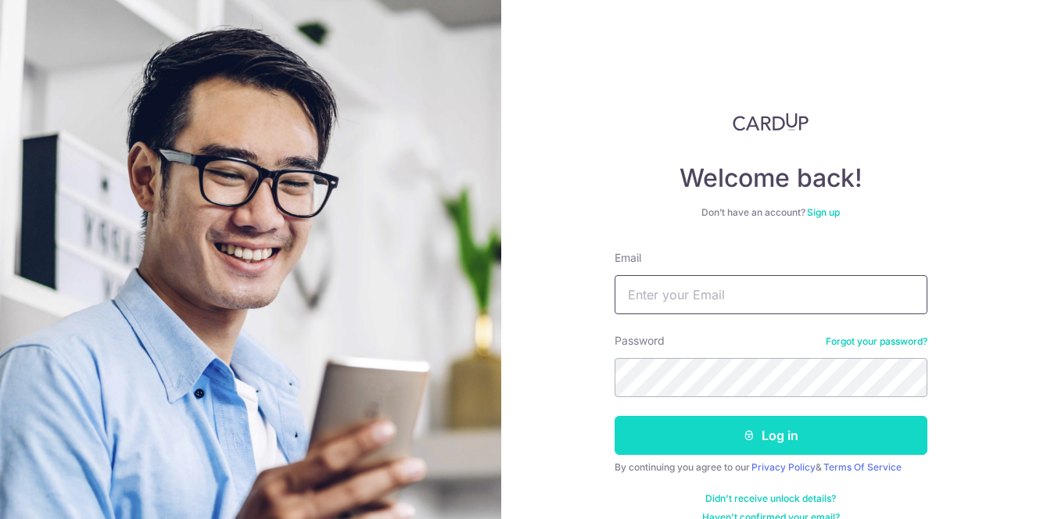
type input "liqing1992@hotmail.sg"
click at [747, 429] on button "Log in" at bounding box center [771, 435] width 313 height 39
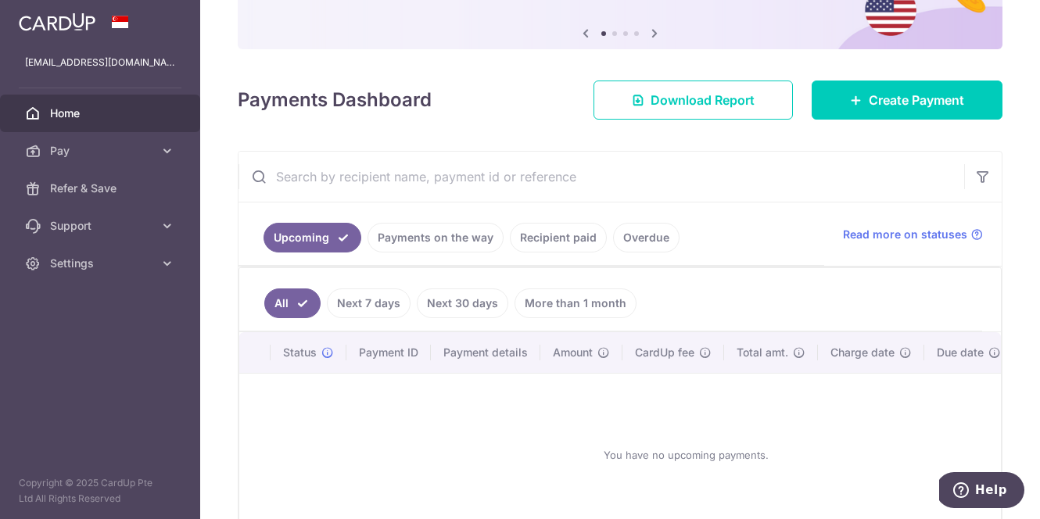
scroll to position [156, 0]
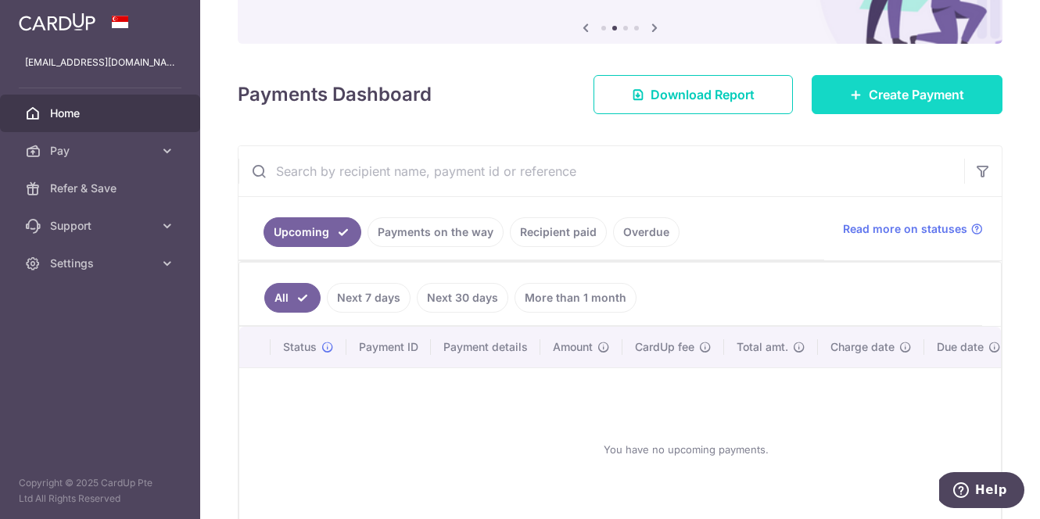
click at [853, 93] on icon at bounding box center [856, 94] width 13 height 13
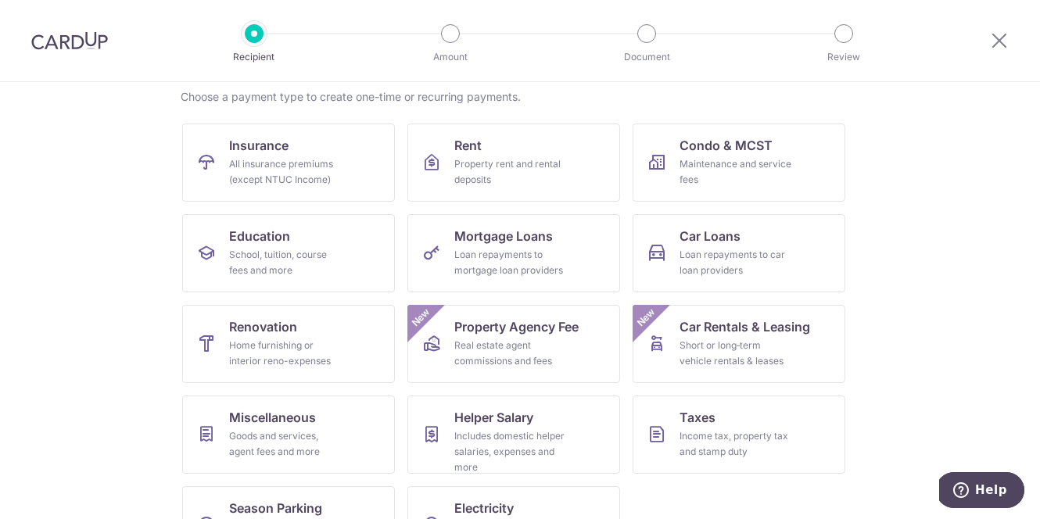
scroll to position [181, 0]
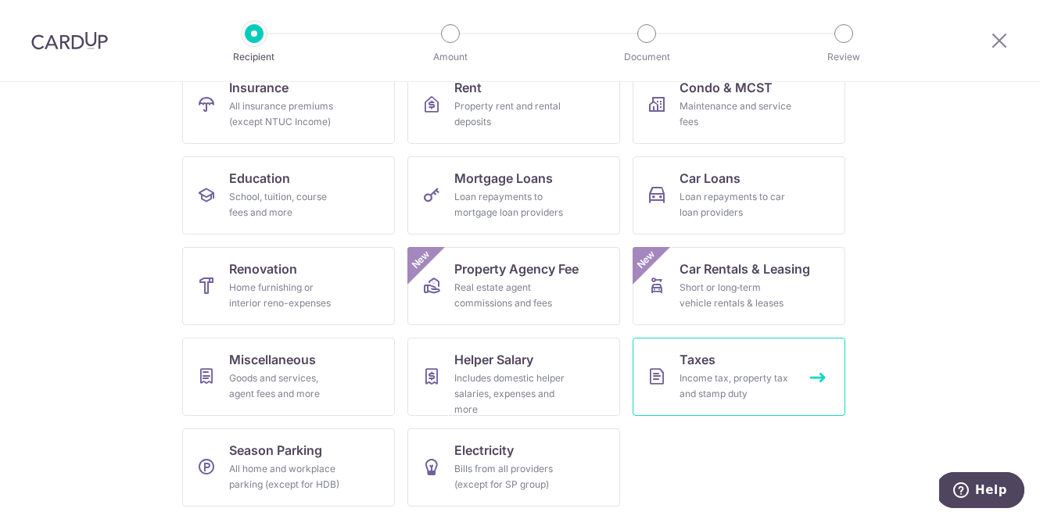
click at [706, 364] on span "Taxes" at bounding box center [698, 359] width 36 height 19
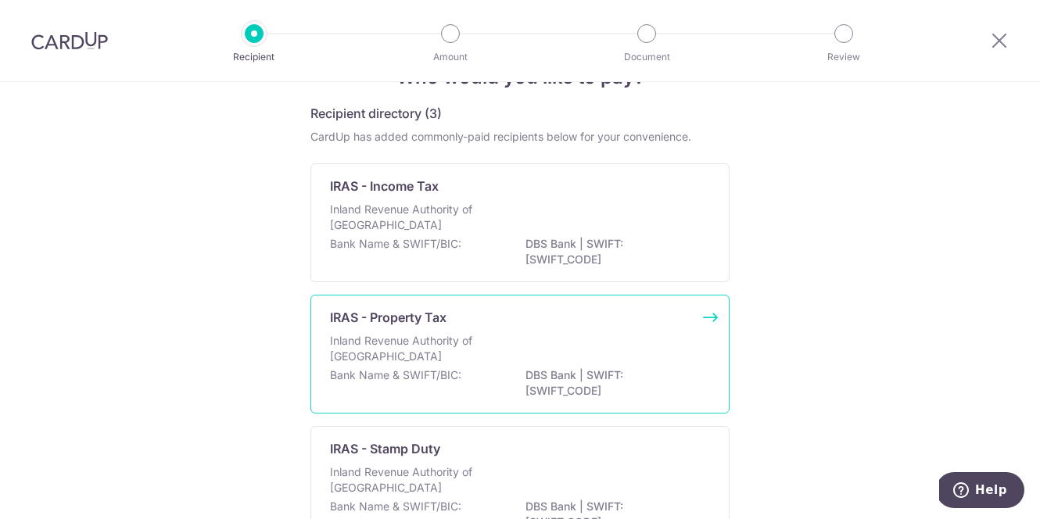
scroll to position [51, 0]
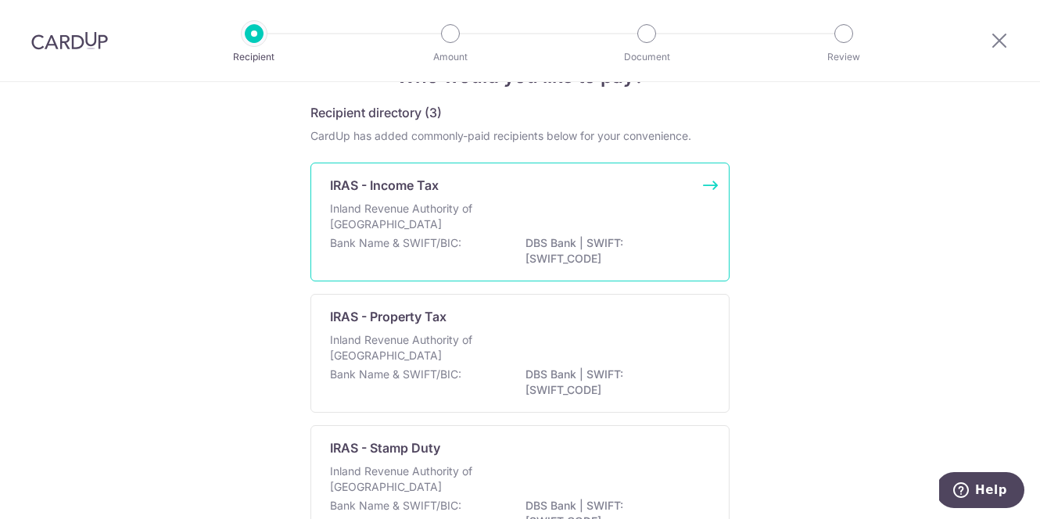
click at [638, 227] on div "Inland Revenue Authority of Singapore" at bounding box center [520, 218] width 380 height 34
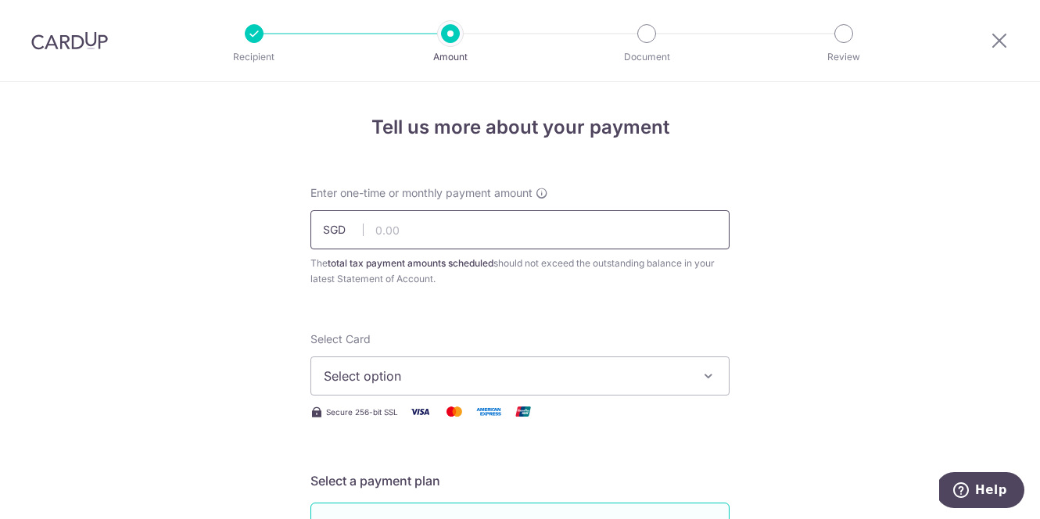
click at [407, 233] on input "text" at bounding box center [520, 229] width 419 height 39
paste input "984.40"
type input "984.40"
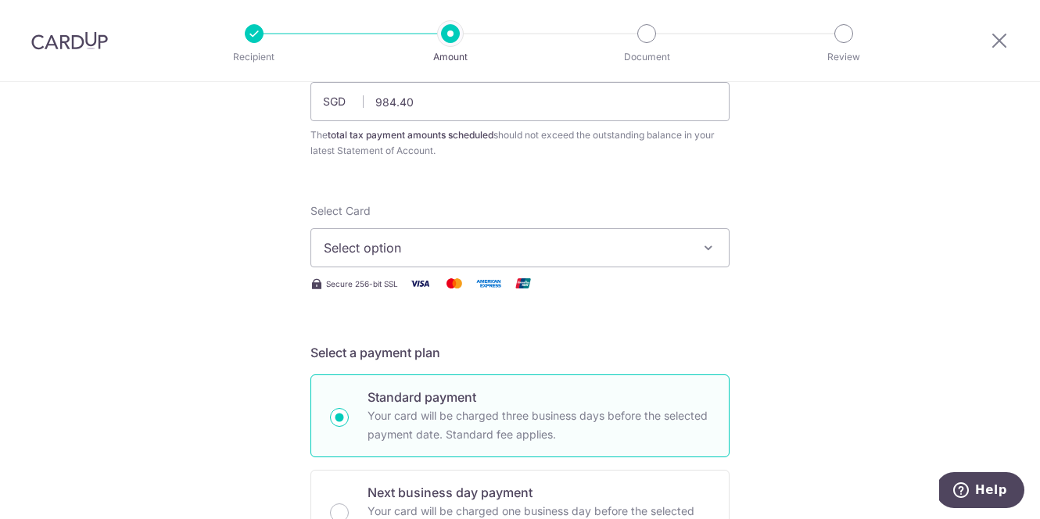
scroll to position [149, 0]
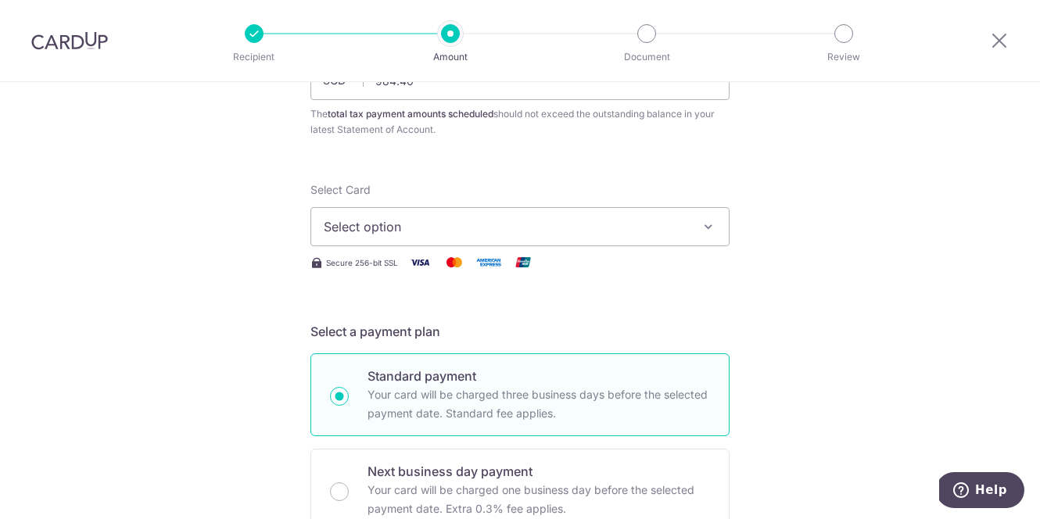
click at [397, 215] on button "Select option" at bounding box center [520, 226] width 419 height 39
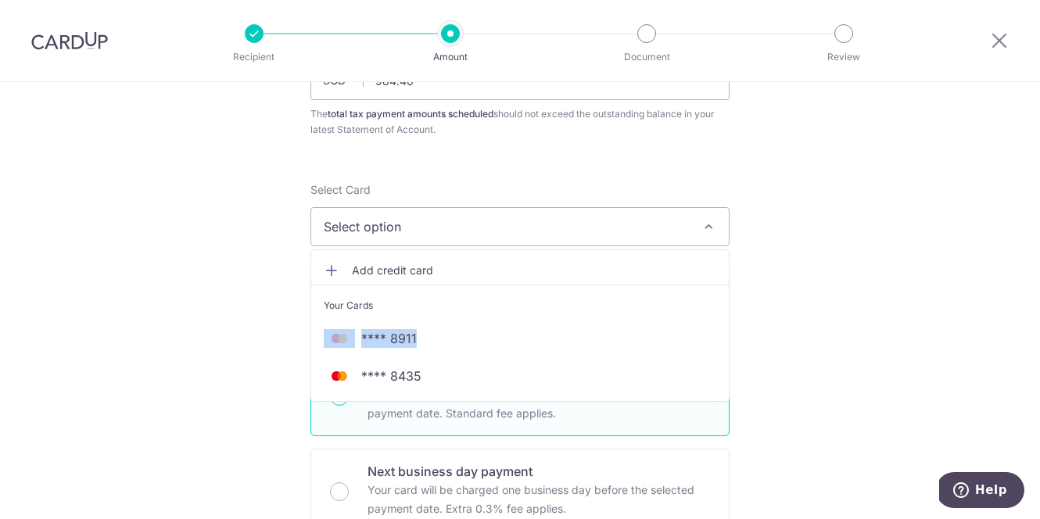
click at [375, 274] on span "Add credit card" at bounding box center [534, 271] width 364 height 16
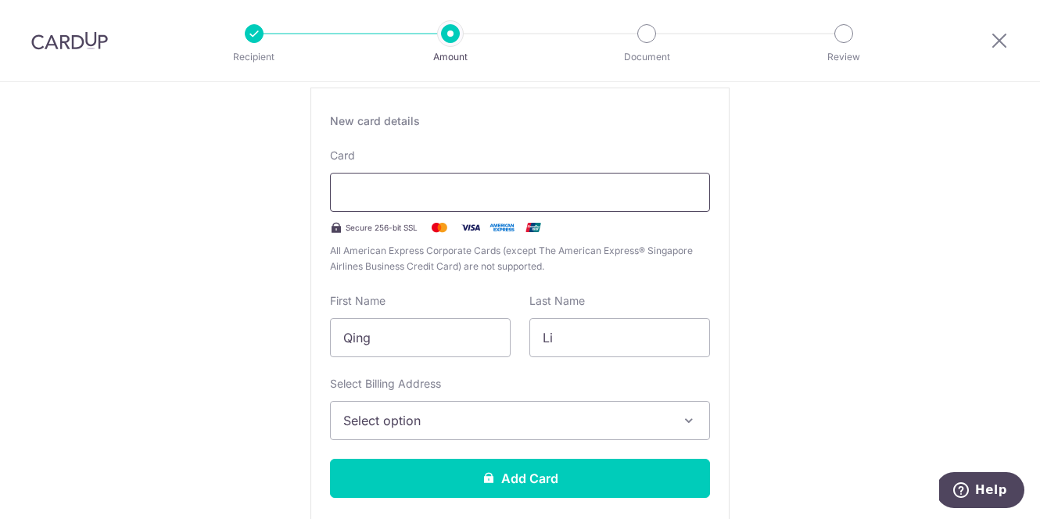
scroll to position [418, 0]
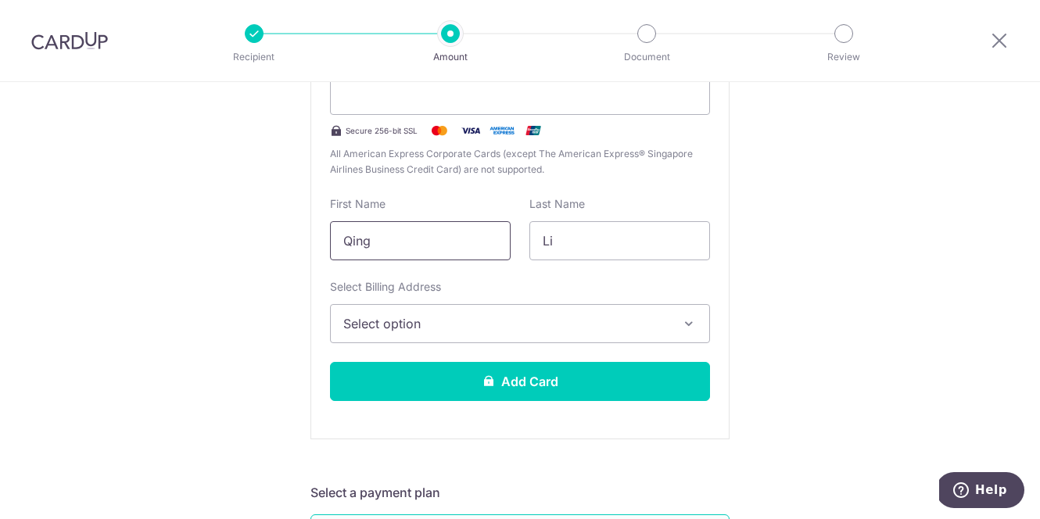
click at [454, 246] on input "Qing" at bounding box center [420, 240] width 181 height 39
type input "li"
type input "q"
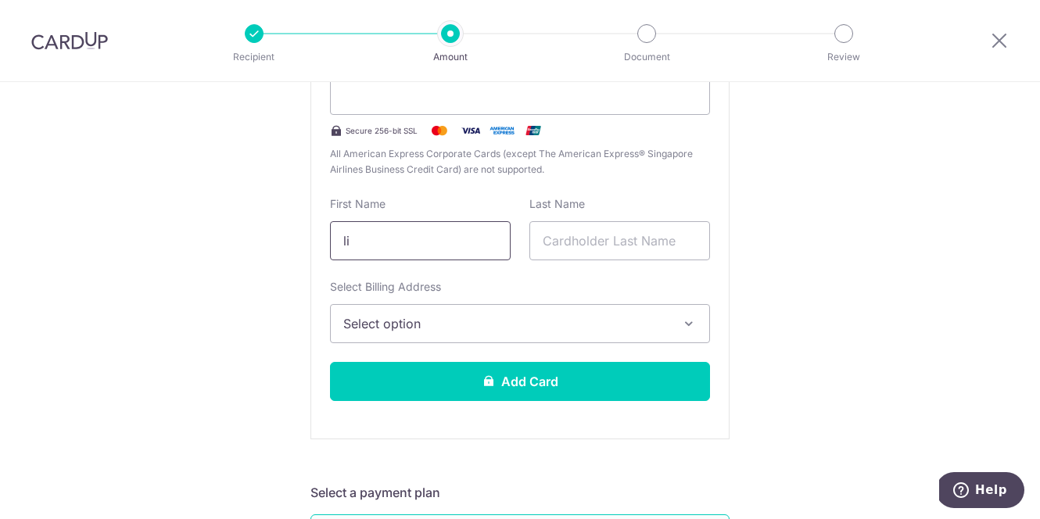
click at [365, 246] on input "li" at bounding box center [420, 240] width 181 height 39
type input "LI"
type input "QING"
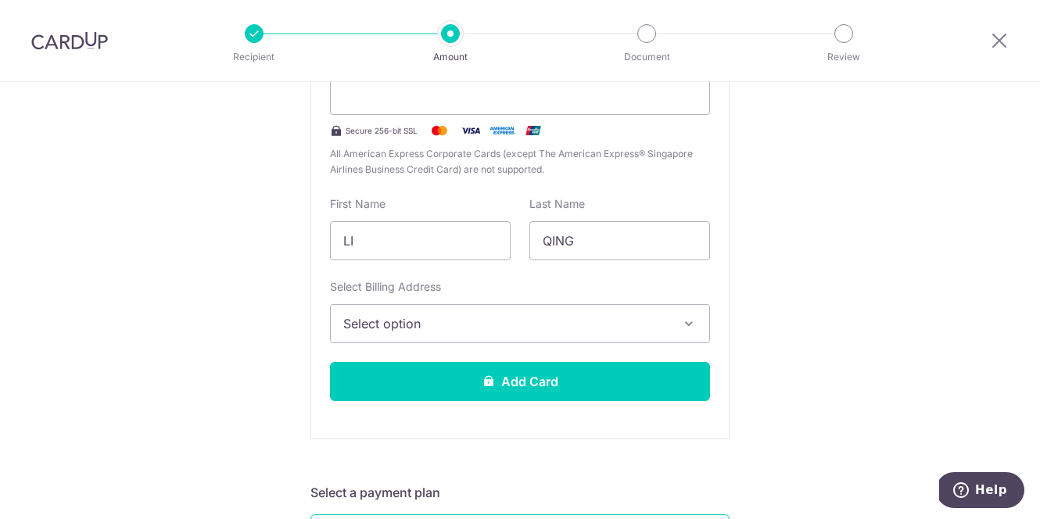
click at [357, 339] on button "Select option" at bounding box center [520, 323] width 380 height 39
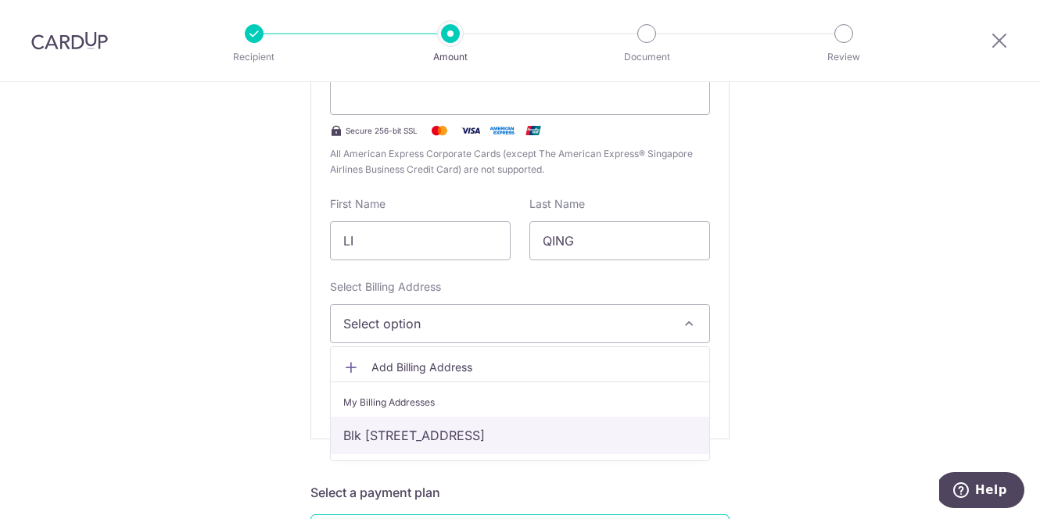
click at [387, 433] on link "Blk 413 Hougang Ave 10 , #09-1208, Singapore, Singapore, Singapore-530413" at bounding box center [520, 436] width 379 height 38
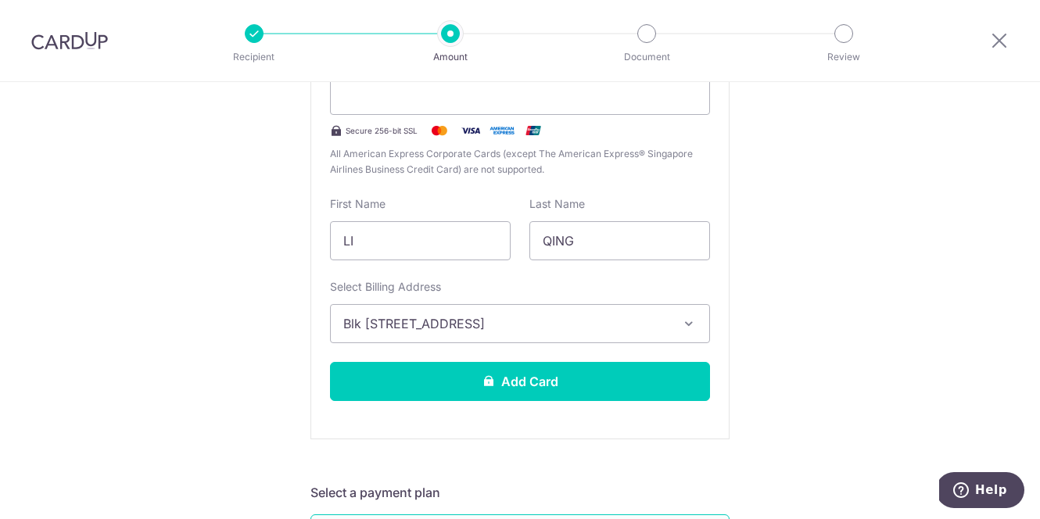
click at [417, 404] on div "New card details Card Secure 256-bit SSL All American Express Corporate Cards (…" at bounding box center [520, 215] width 419 height 449
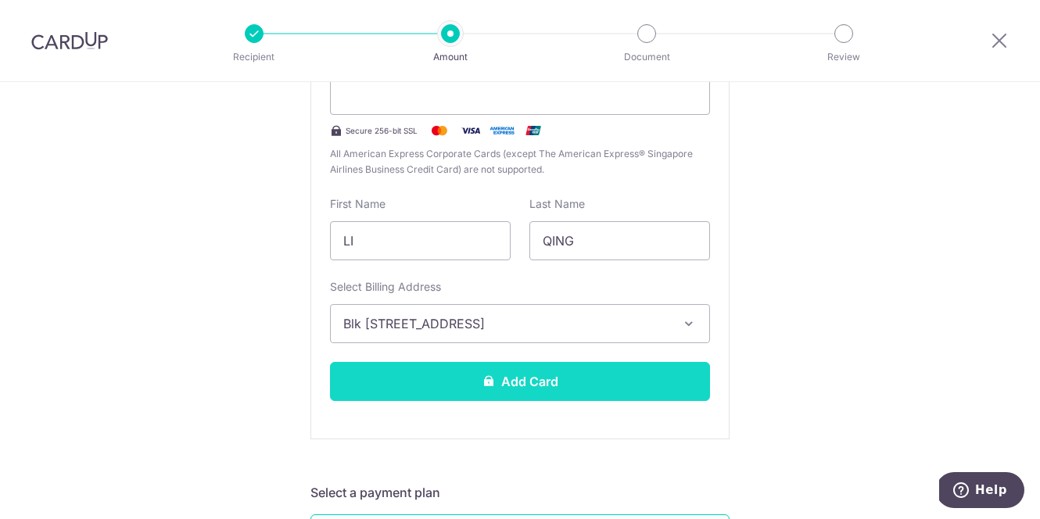
click at [424, 386] on button "Add Card" at bounding box center [520, 381] width 380 height 39
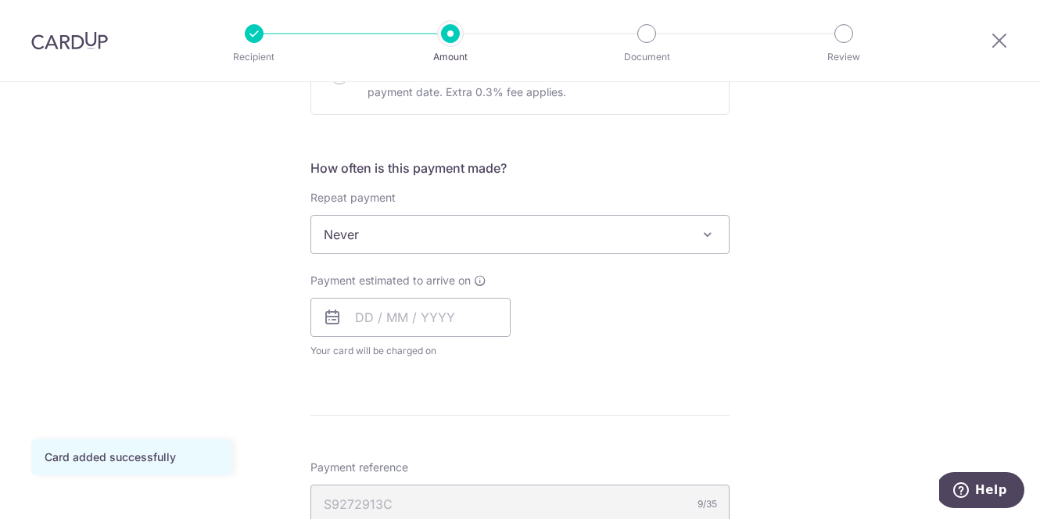
scroll to position [589, 0]
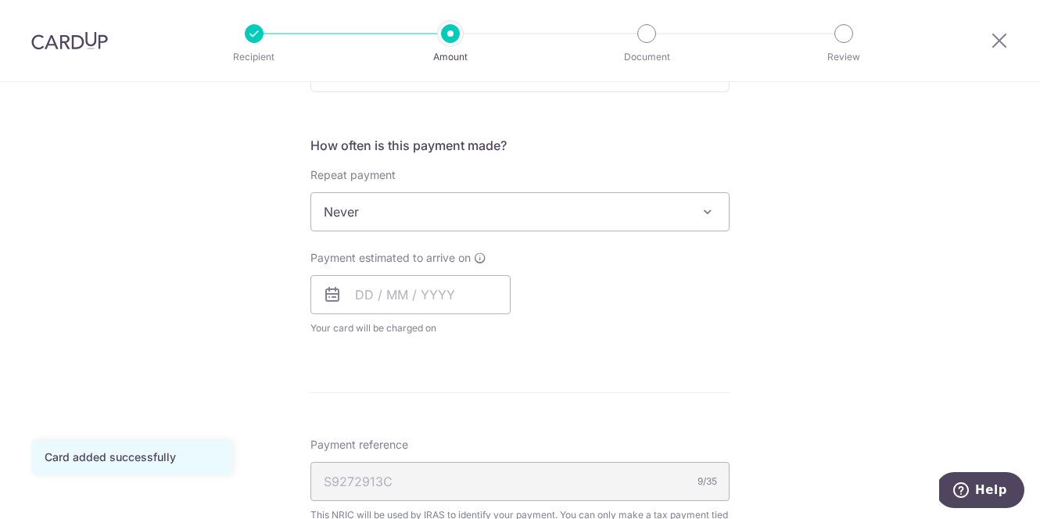
click at [440, 222] on span "Never" at bounding box center [520, 212] width 418 height 38
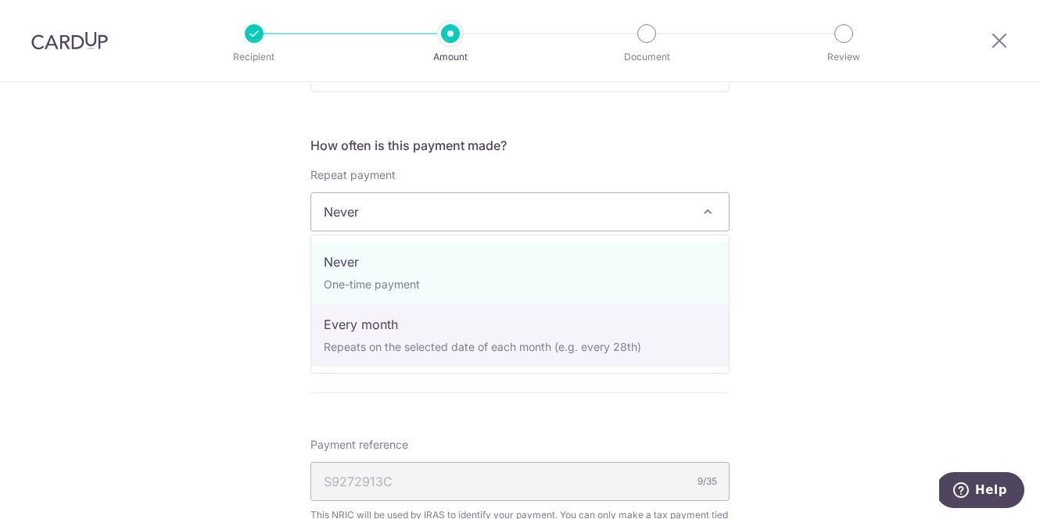
select select "3"
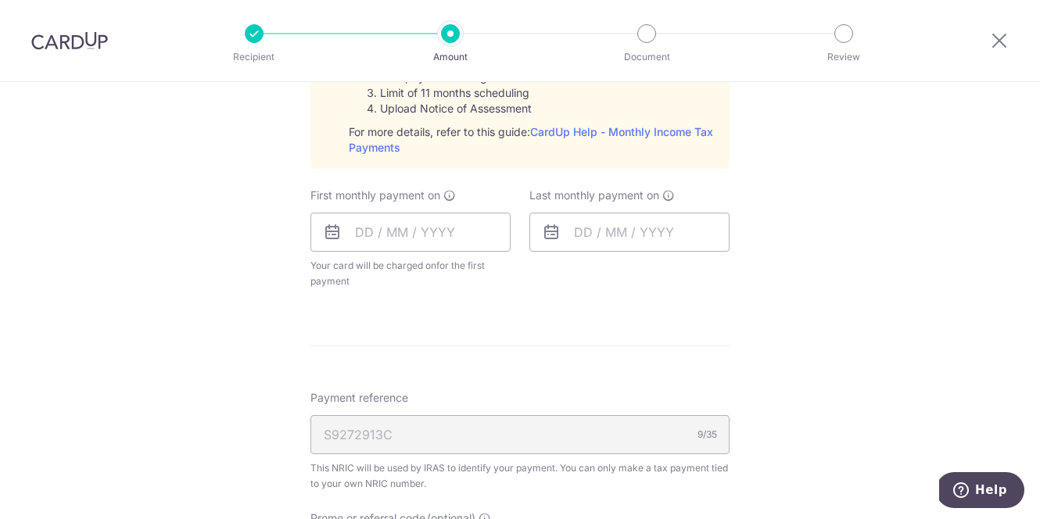
scroll to position [843, 0]
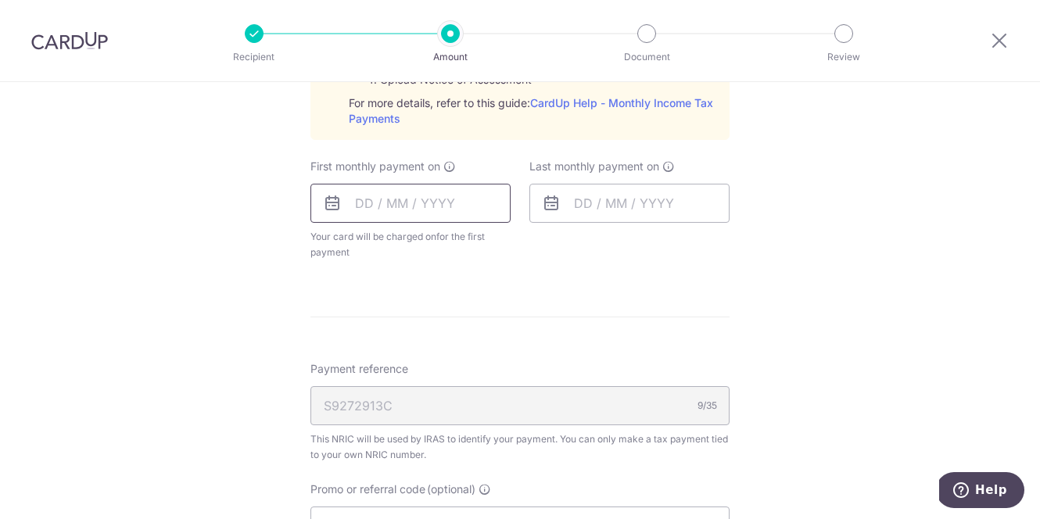
click at [465, 214] on input "text" at bounding box center [411, 203] width 200 height 39
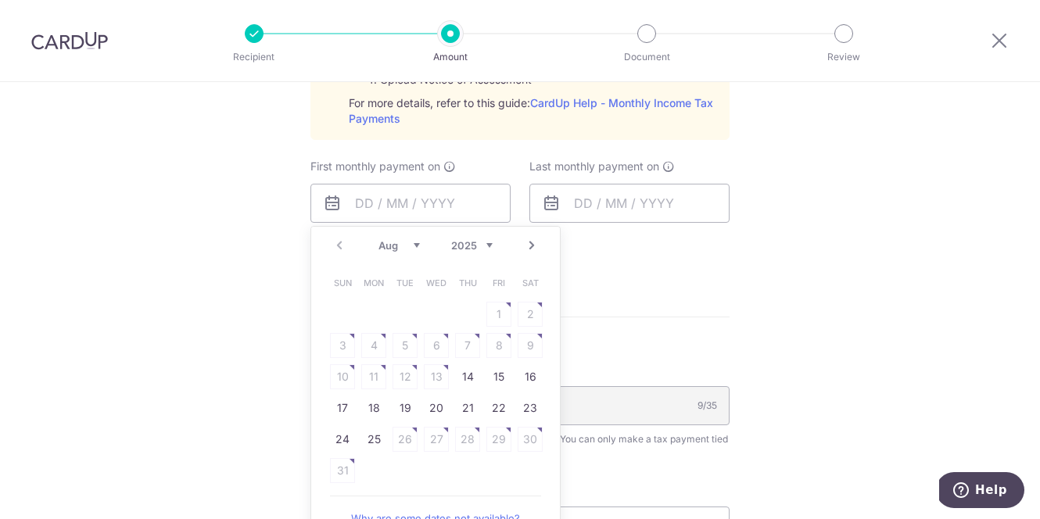
click at [426, 466] on table "Sun Mon Tue Wed Thu Fri Sat 1 2 3 4 5 6 7 8 9 10 11 12 13 14 15 16 17 18 19 20 …" at bounding box center [436, 377] width 219 height 219
click at [533, 248] on link "Next" at bounding box center [531, 245] width 19 height 19
click at [336, 240] on link "Prev" at bounding box center [339, 245] width 19 height 19
click at [379, 441] on link "25" at bounding box center [373, 439] width 25 height 25
type input "[DATE]"
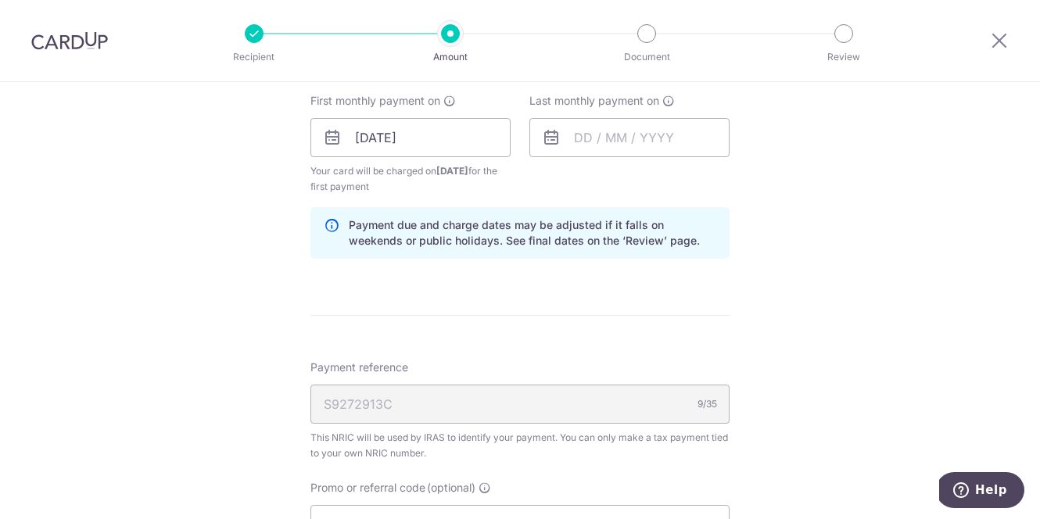
scroll to position [914, 0]
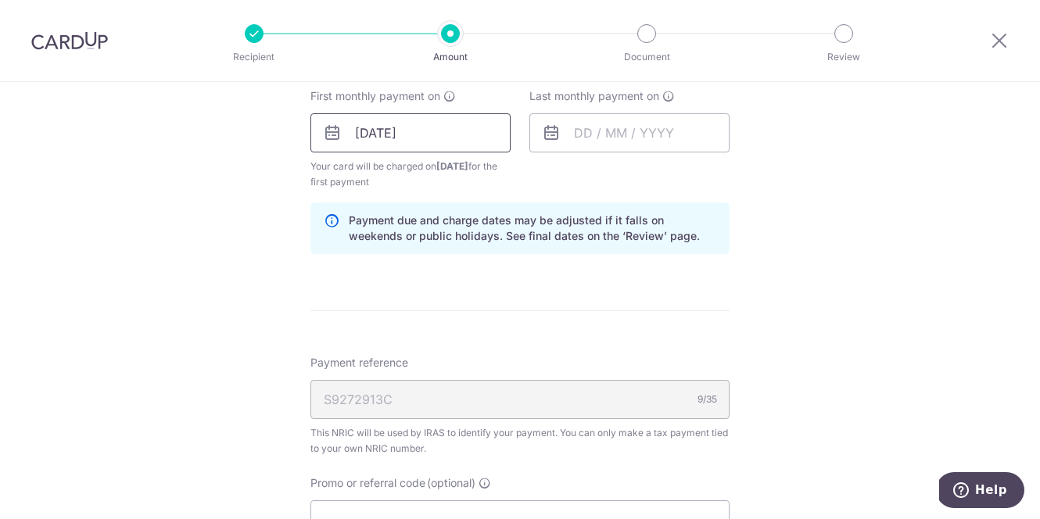
click at [466, 149] on input "[DATE]" at bounding box center [411, 132] width 200 height 39
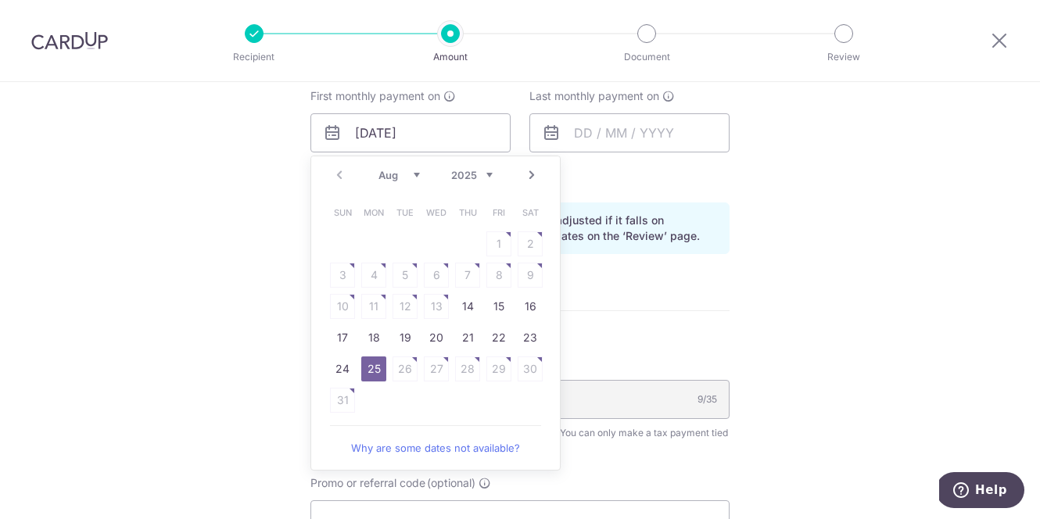
click at [185, 353] on div "Tell us more about your payment Enter one-time or monthly payment amount SGD 98…" at bounding box center [520, 16] width 1040 height 1695
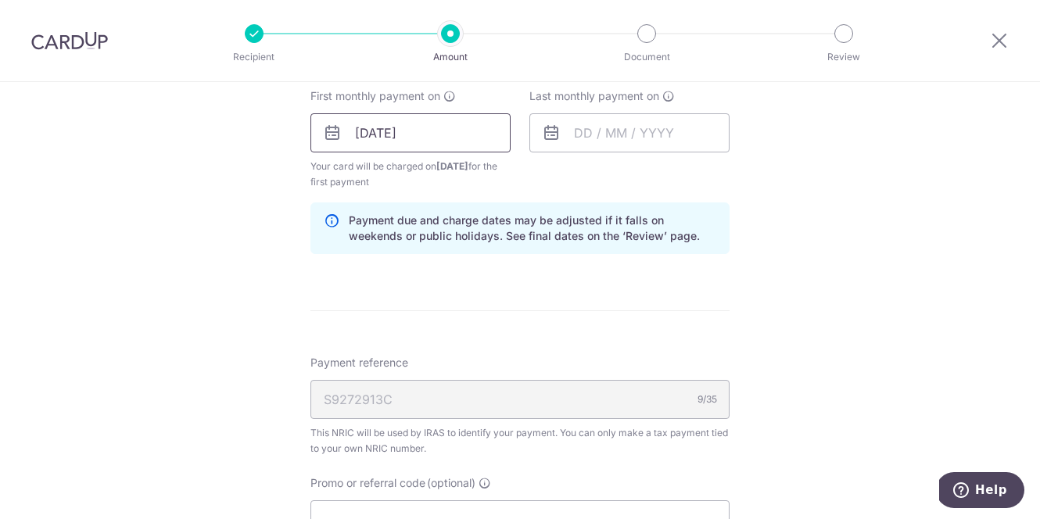
click at [434, 131] on input "[DATE]" at bounding box center [411, 132] width 200 height 39
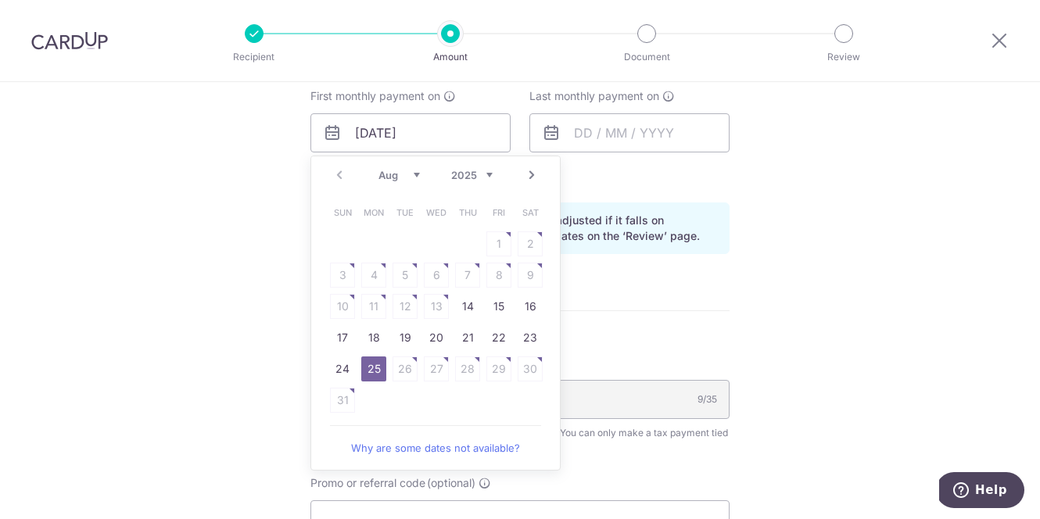
click at [429, 453] on link "Why are some dates not available?" at bounding box center [435, 448] width 211 height 31
click at [779, 239] on div "Tell us more about your payment Enter one-time or monthly payment amount SGD 98…" at bounding box center [520, 16] width 1040 height 1695
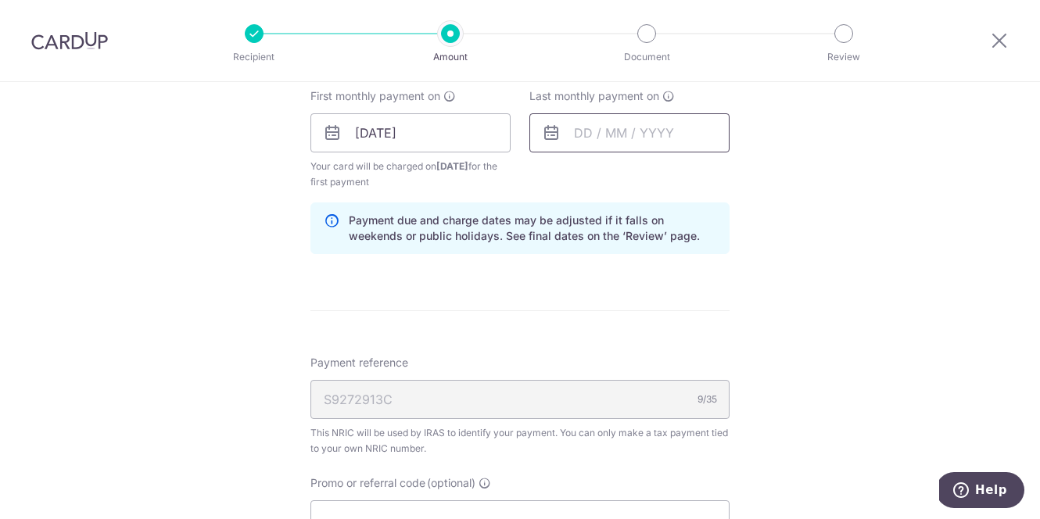
click at [629, 115] on input "text" at bounding box center [630, 132] width 200 height 39
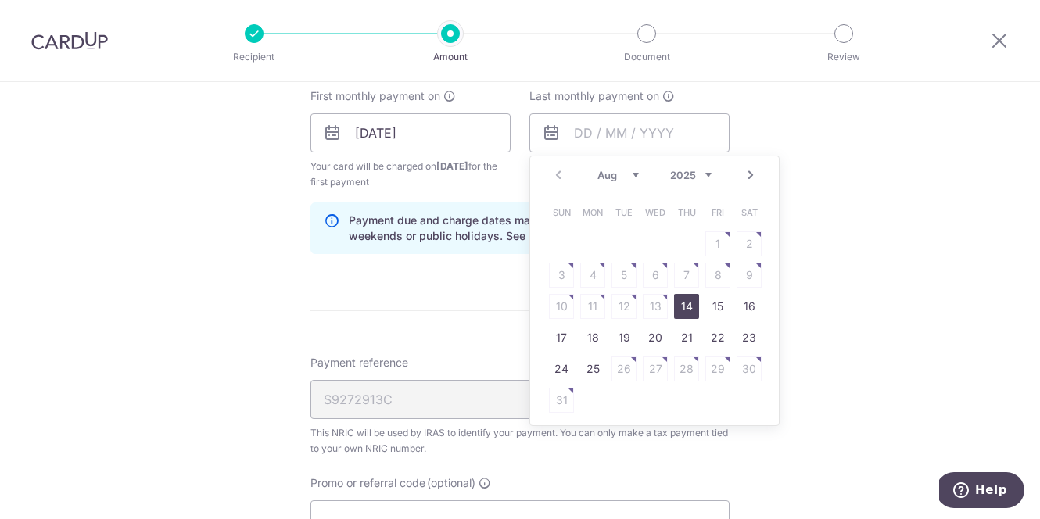
click at [690, 178] on select "2025 2026" at bounding box center [690, 175] width 41 height 13
click at [610, 174] on select "Jan Feb Mar Apr May Jun Jul Aug Sep" at bounding box center [618, 175] width 41 height 13
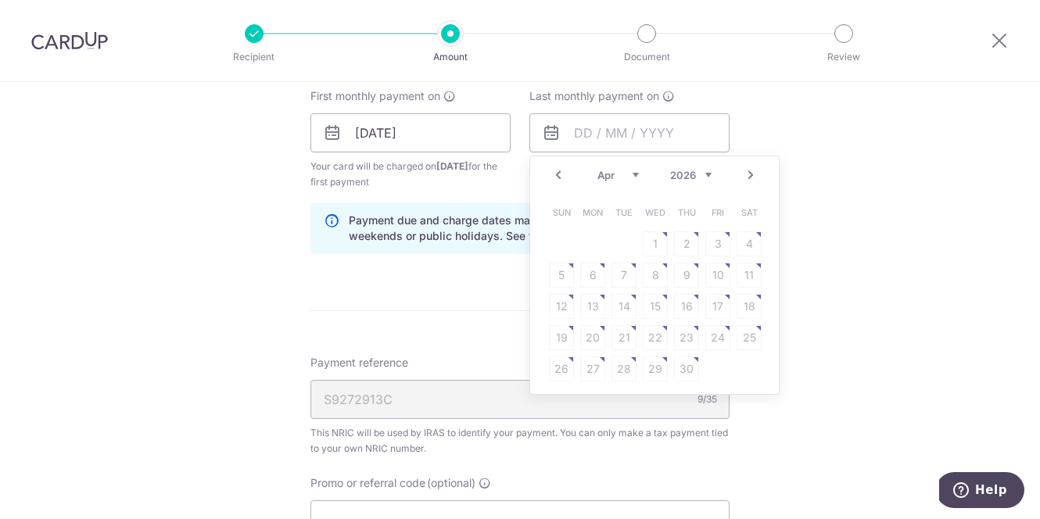
click at [743, 168] on link "Next" at bounding box center [750, 175] width 19 height 19
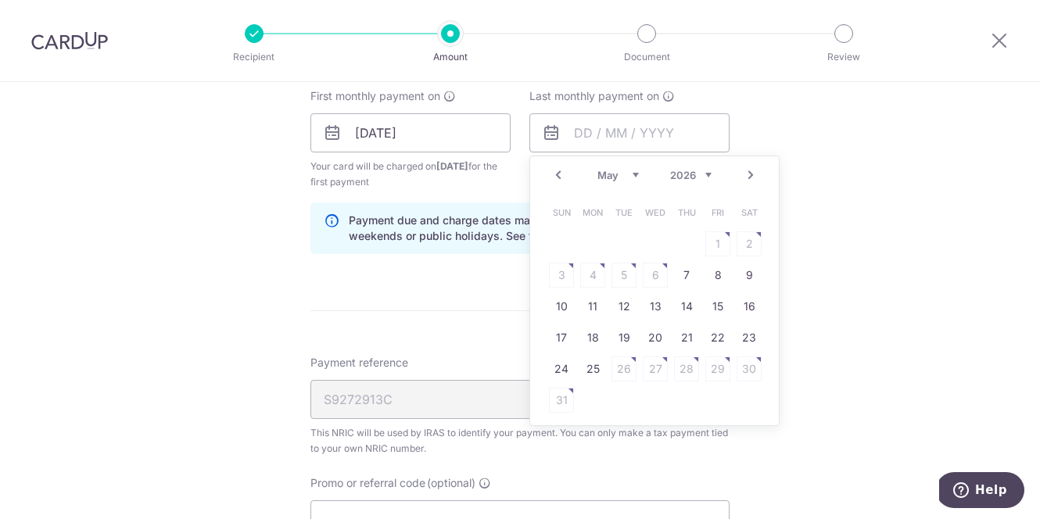
click at [551, 173] on link "Prev" at bounding box center [558, 175] width 19 height 19
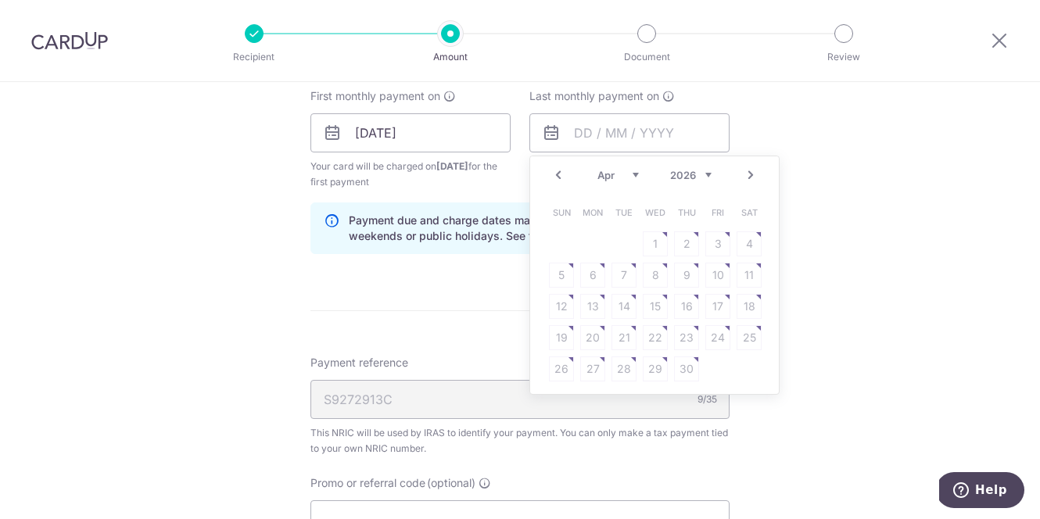
click at [551, 173] on link "Prev" at bounding box center [558, 175] width 19 height 19
click at [745, 175] on link "Next" at bounding box center [750, 175] width 19 height 19
click at [560, 171] on link "Prev" at bounding box center [558, 175] width 19 height 19
click at [760, 177] on div "Prev Next Jan Feb Mar Apr May Jun Jul Aug Sep 2025 2026" at bounding box center [654, 175] width 249 height 38
click at [750, 176] on link "Next" at bounding box center [750, 175] width 19 height 19
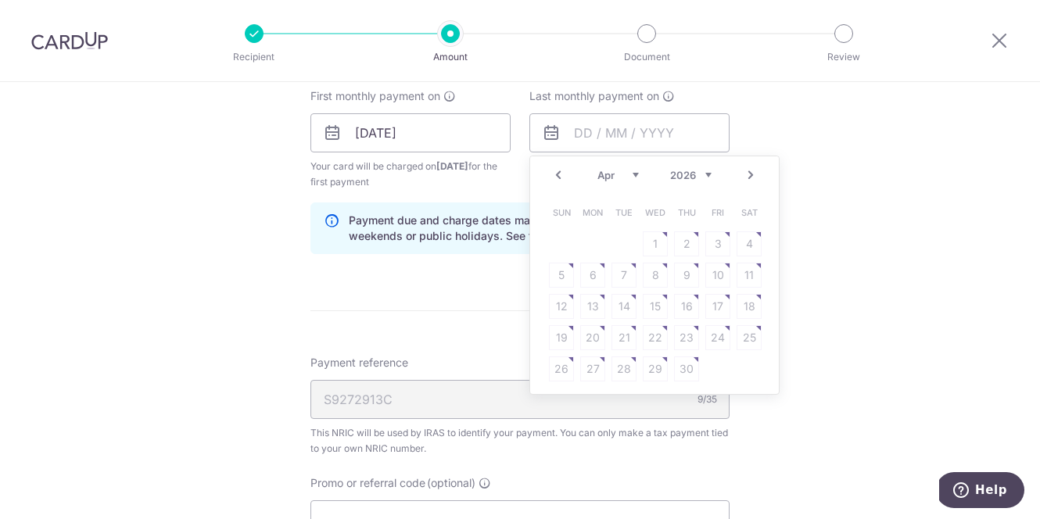
click at [750, 176] on link "Next" at bounding box center [750, 175] width 19 height 19
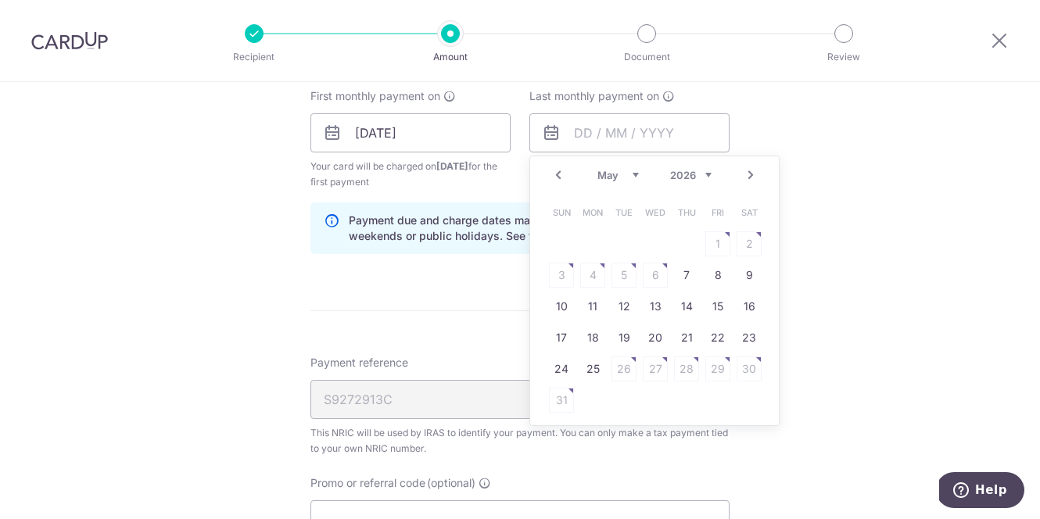
click at [565, 169] on link "Prev" at bounding box center [558, 175] width 19 height 19
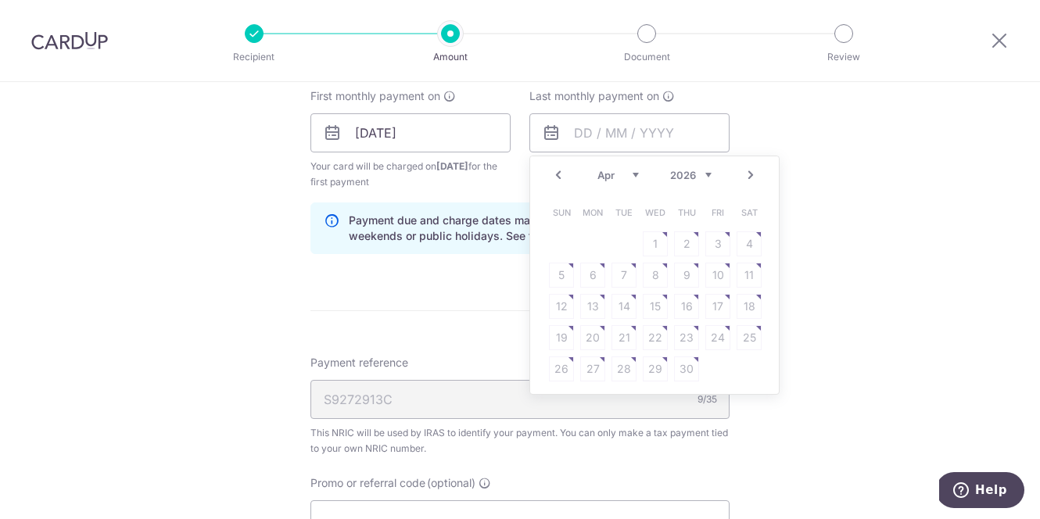
click at [565, 169] on link "Prev" at bounding box center [558, 175] width 19 height 19
click at [660, 333] on link "25" at bounding box center [655, 337] width 25 height 25
type input "[DATE]"
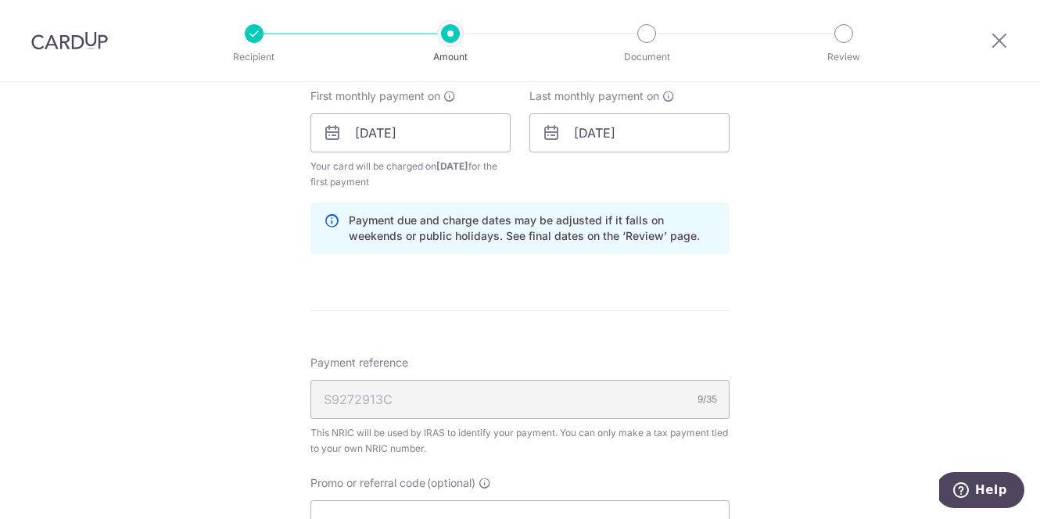
click at [660, 333] on form "Enter one-time or monthly payment amount SGD 984.40 984.40 The total tax paymen…" at bounding box center [520, 31] width 419 height 1518
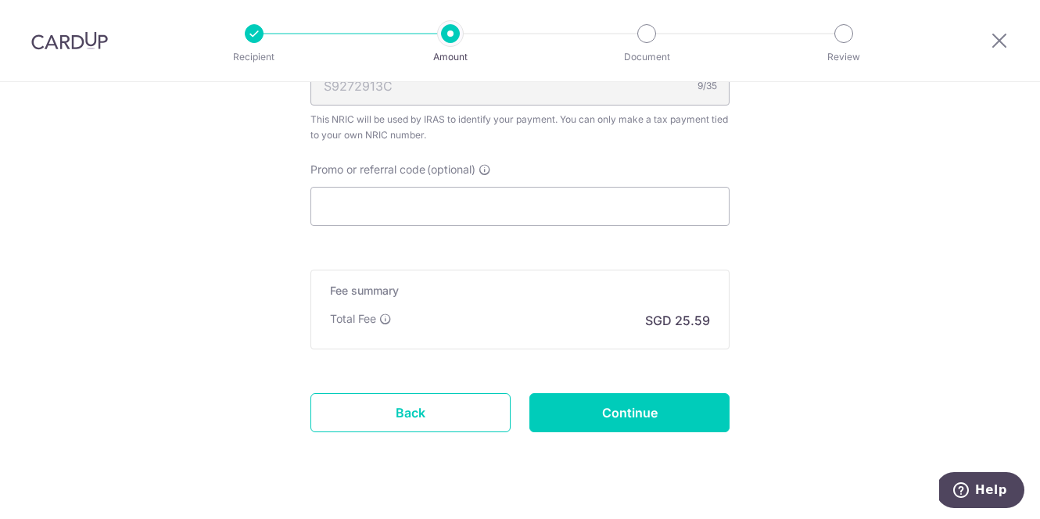
scroll to position [1230, 0]
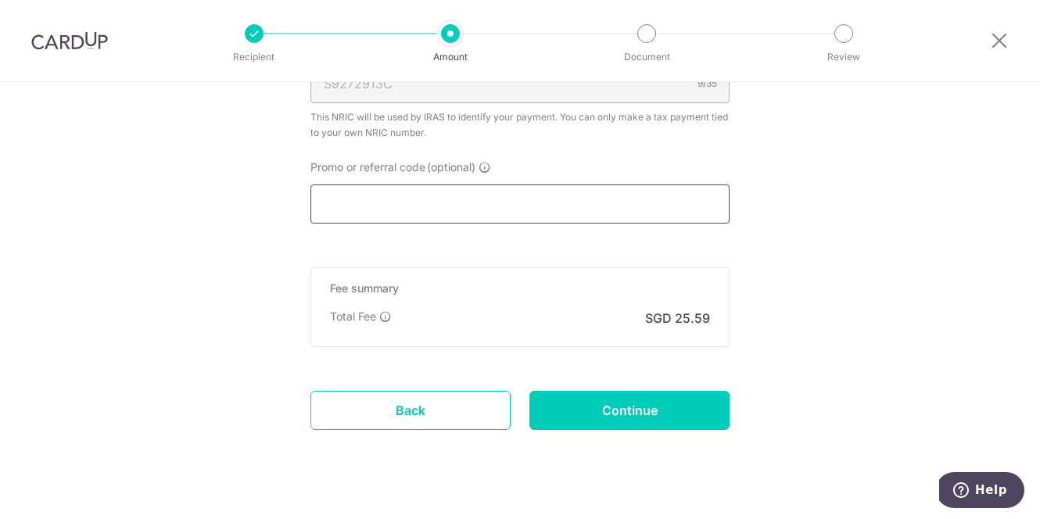
click at [605, 216] on input "Promo or referral code (optional)" at bounding box center [520, 204] width 419 height 39
paste input "984.40"
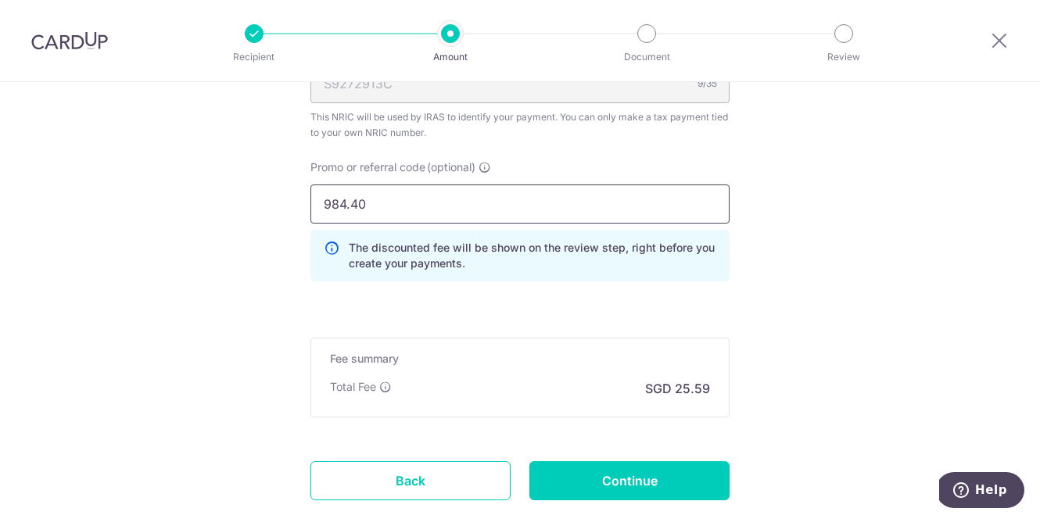
click at [562, 209] on input "984.40" at bounding box center [520, 204] width 419 height 39
paste input "VTAX25R"
type input "VTAX25R"
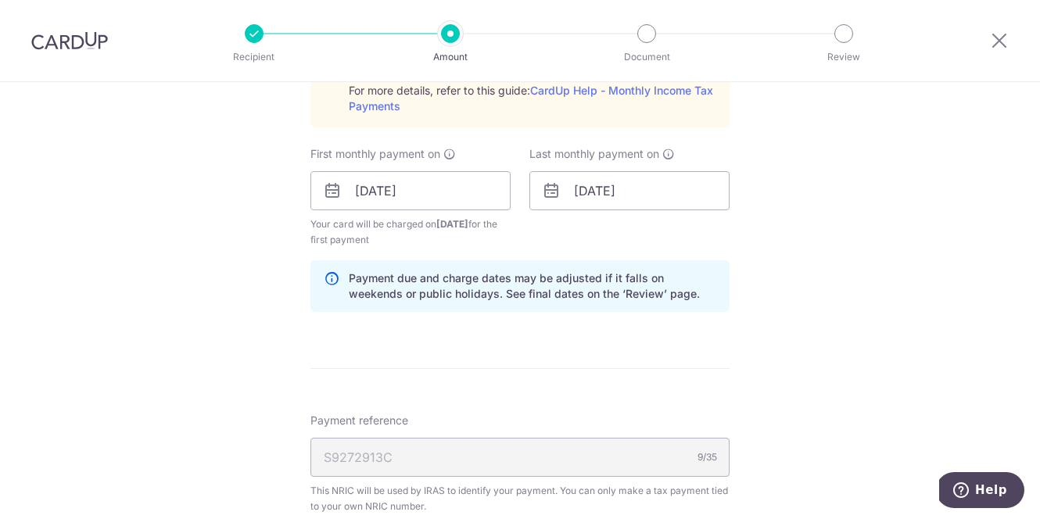
scroll to position [849, 0]
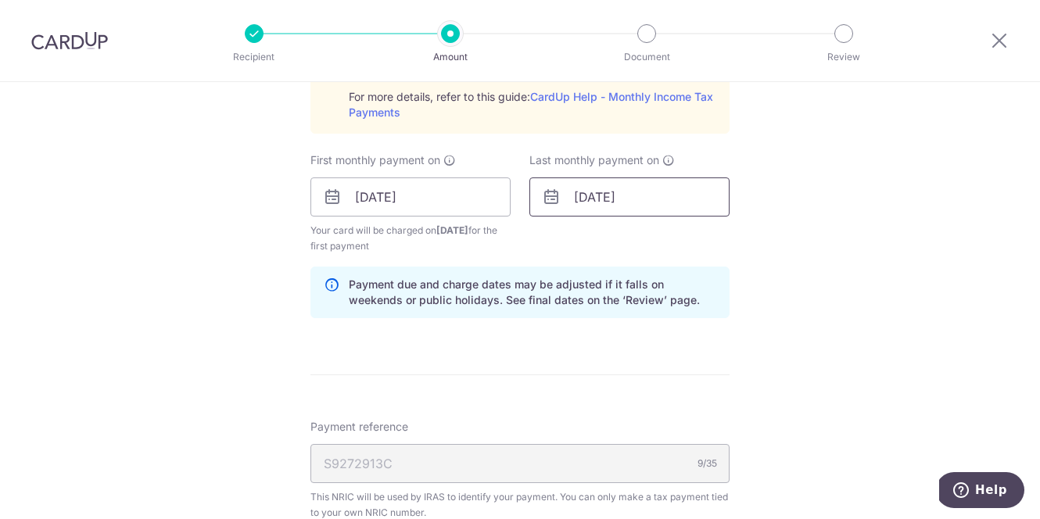
click at [662, 195] on input "[DATE]" at bounding box center [630, 197] width 200 height 39
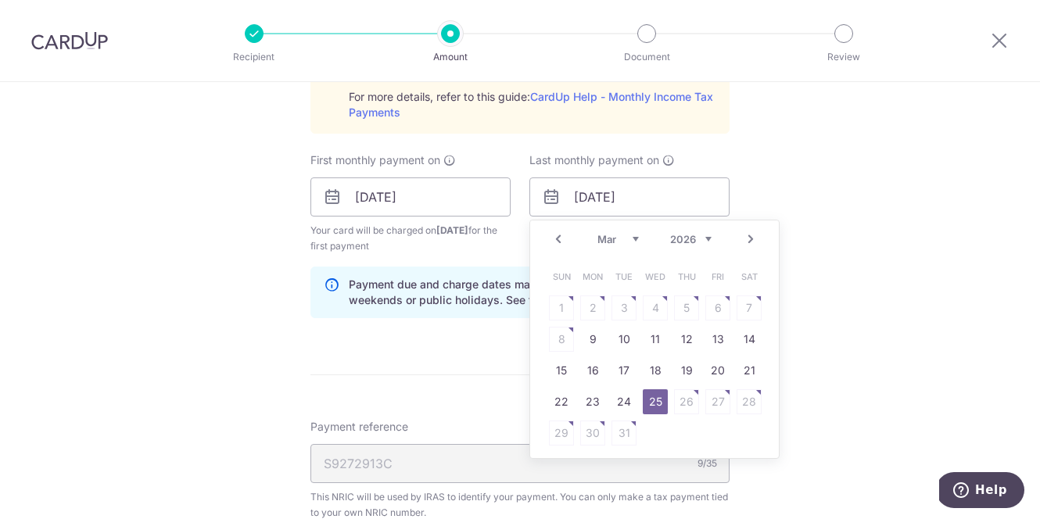
click at [215, 332] on div "Tell us more about your payment Enter one-time or monthly payment amount SGD 98…" at bounding box center [520, 115] width 1040 height 1765
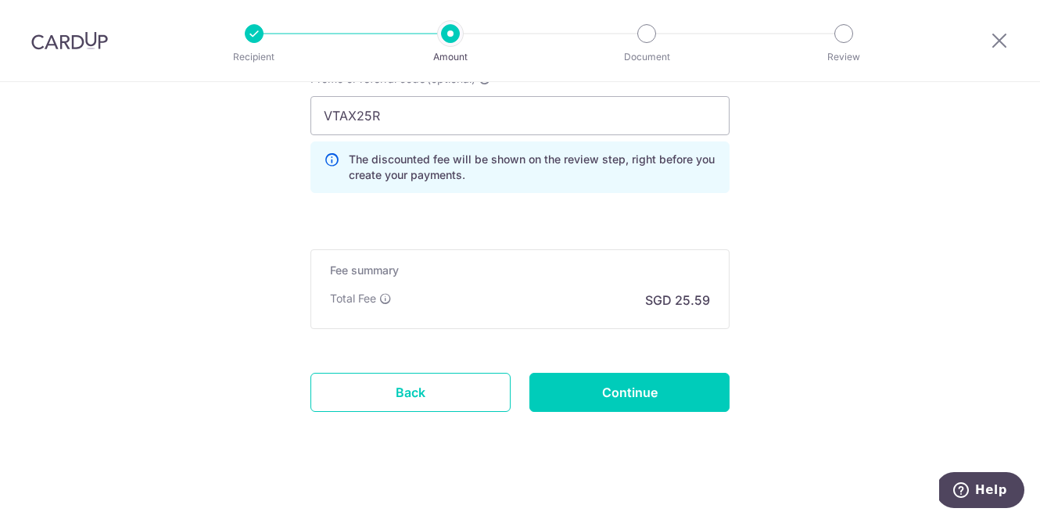
scroll to position [1321, 0]
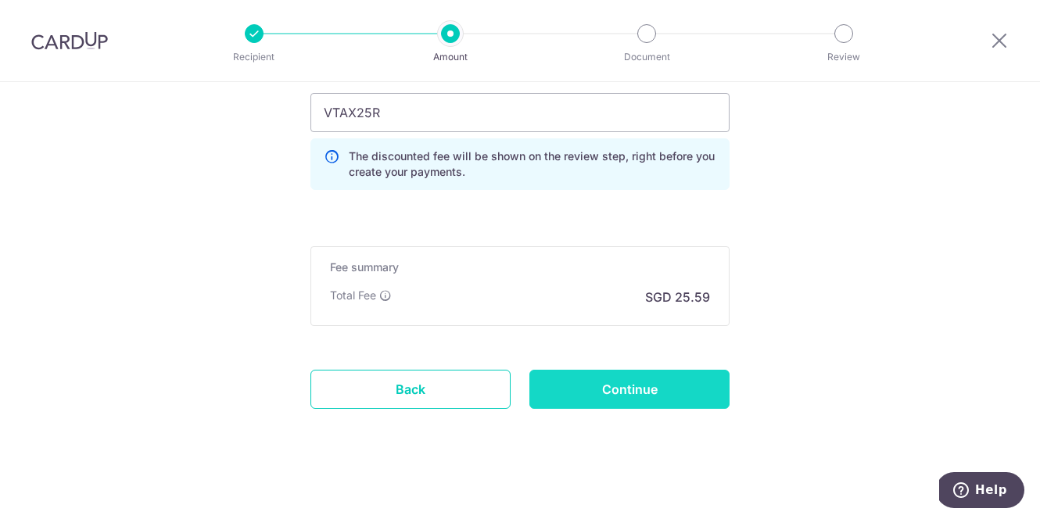
click at [606, 403] on input "Continue" at bounding box center [630, 389] width 200 height 39
type input "Create Schedule"
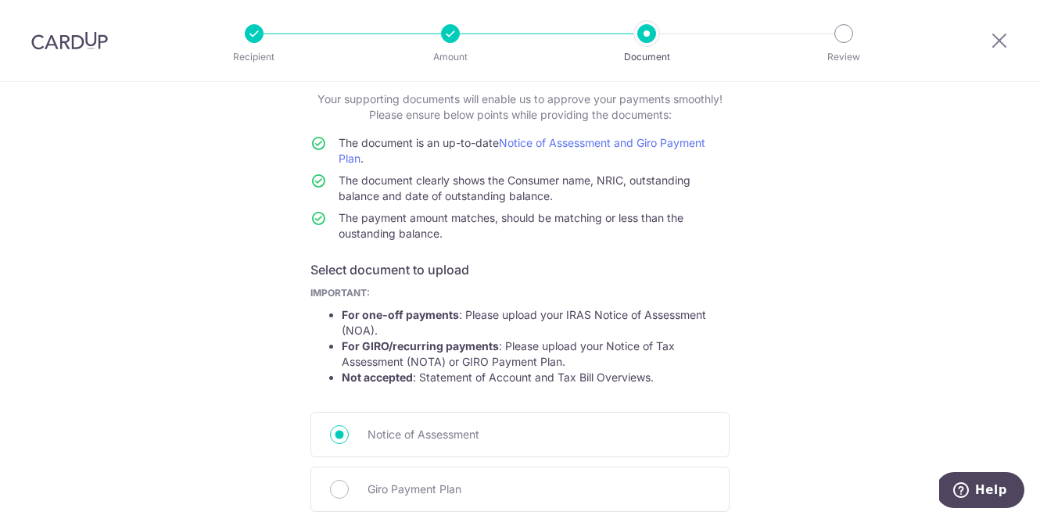
scroll to position [92, 0]
click at [612, 199] on td "The document clearly shows the Consumer name, NRIC, outstanding balance and dat…" at bounding box center [534, 193] width 391 height 38
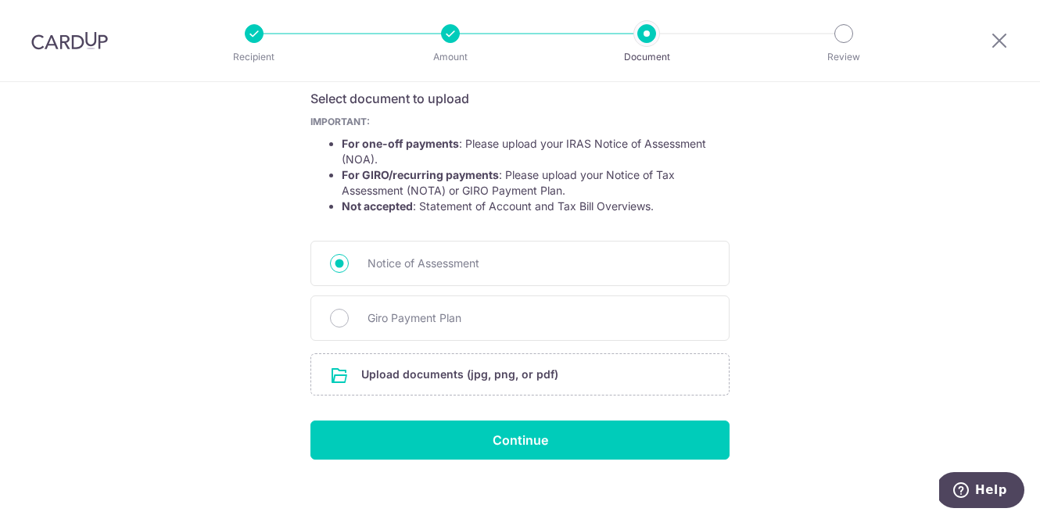
scroll to position [279, 0]
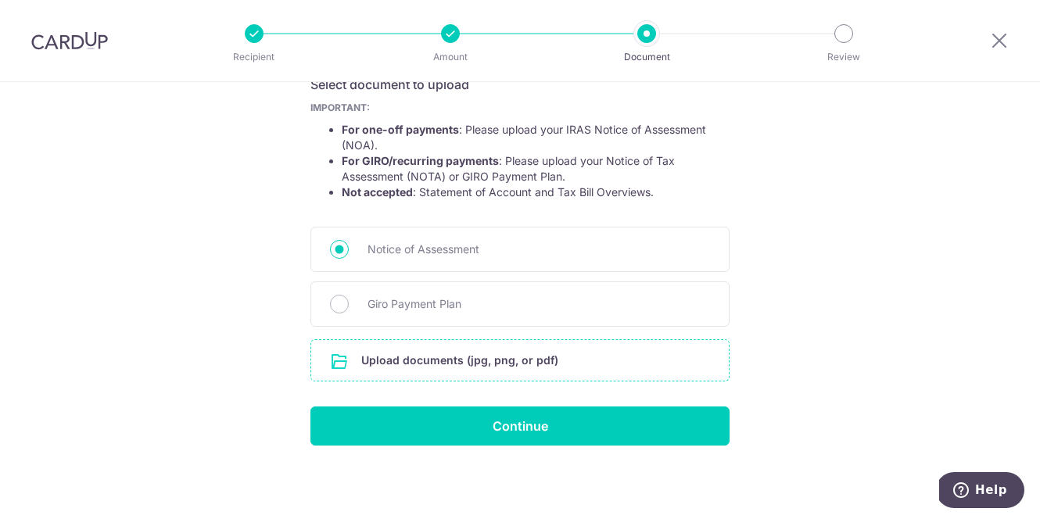
click at [476, 357] on input "file" at bounding box center [520, 360] width 418 height 41
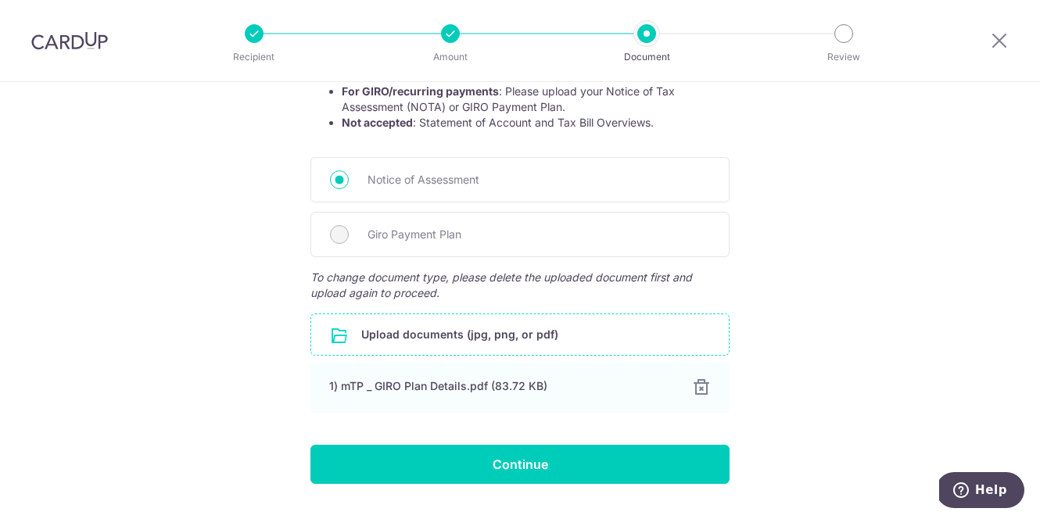
scroll to position [387, 0]
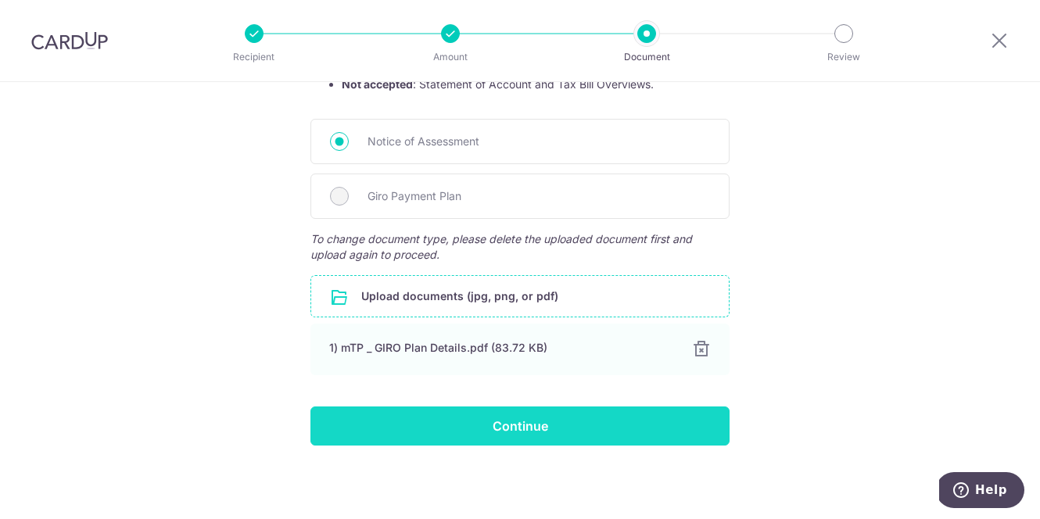
click at [501, 443] on input "Continue" at bounding box center [520, 426] width 419 height 39
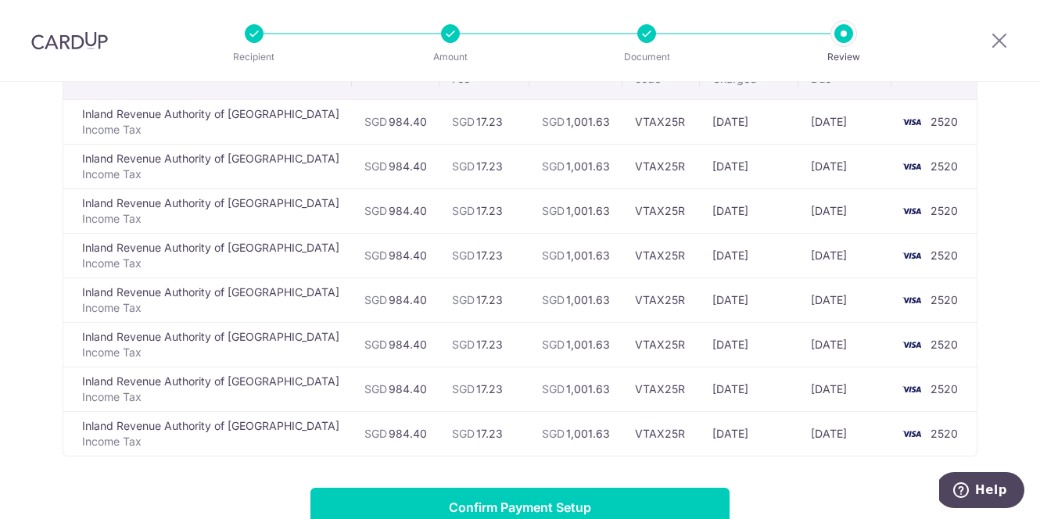
scroll to position [56, 0]
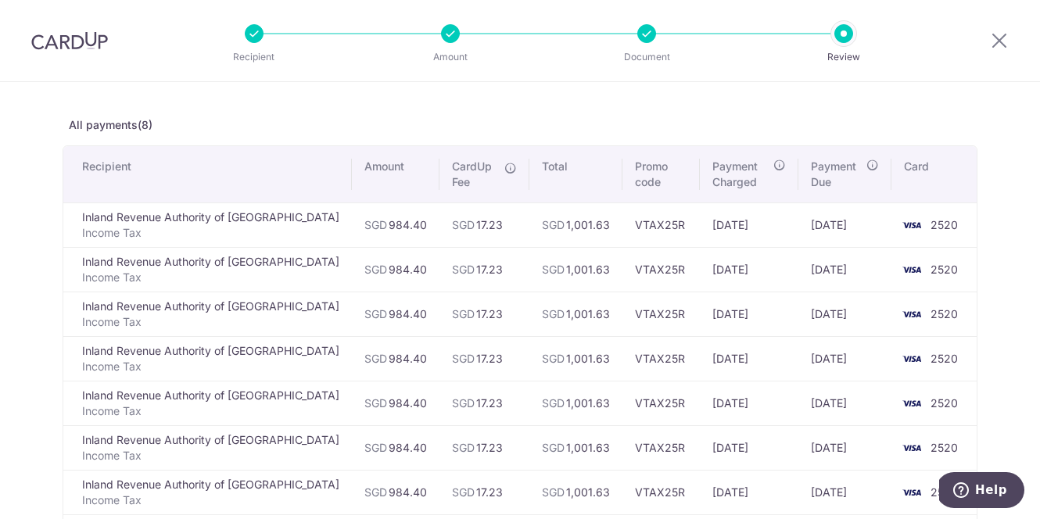
click at [447, 38] on div at bounding box center [450, 33] width 19 height 19
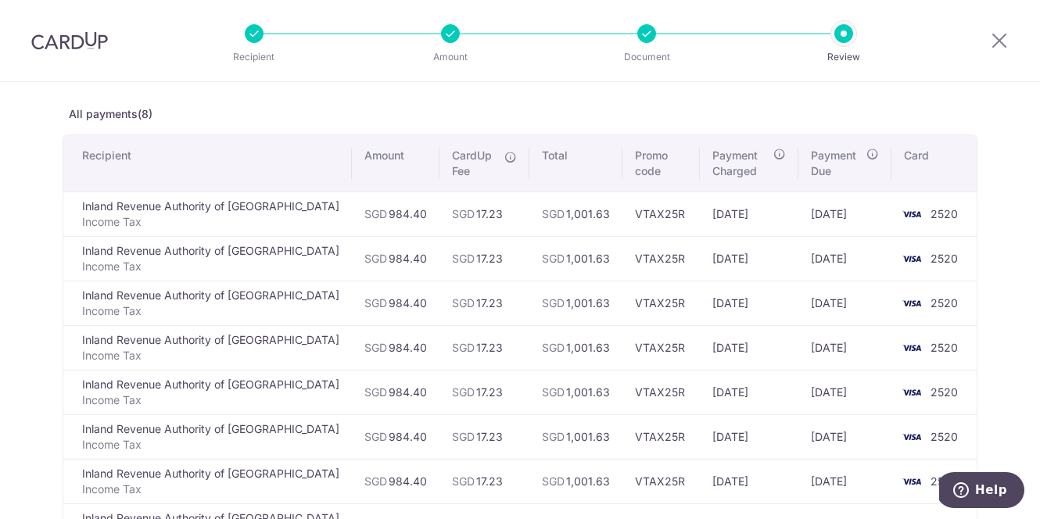
scroll to position [0, 0]
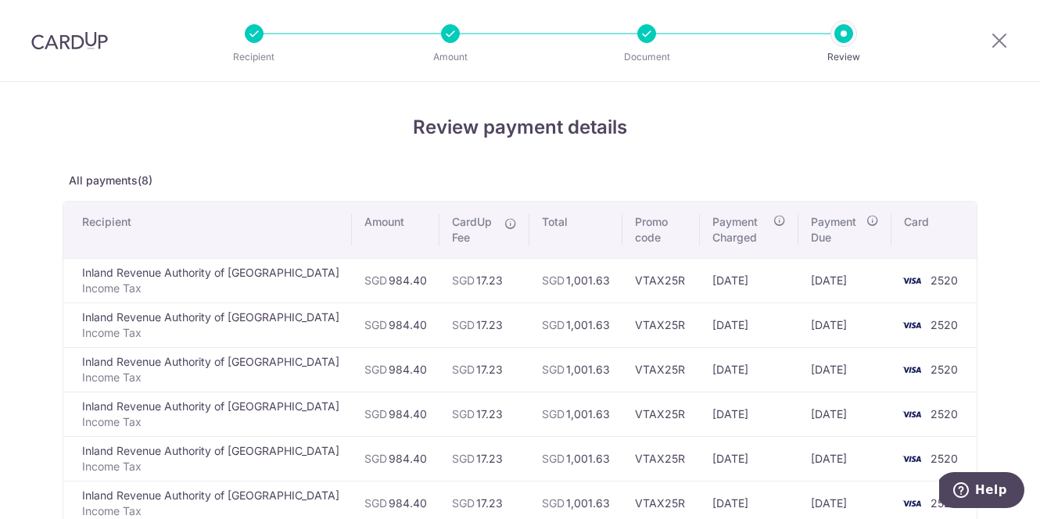
click at [654, 36] on div at bounding box center [646, 33] width 19 height 19
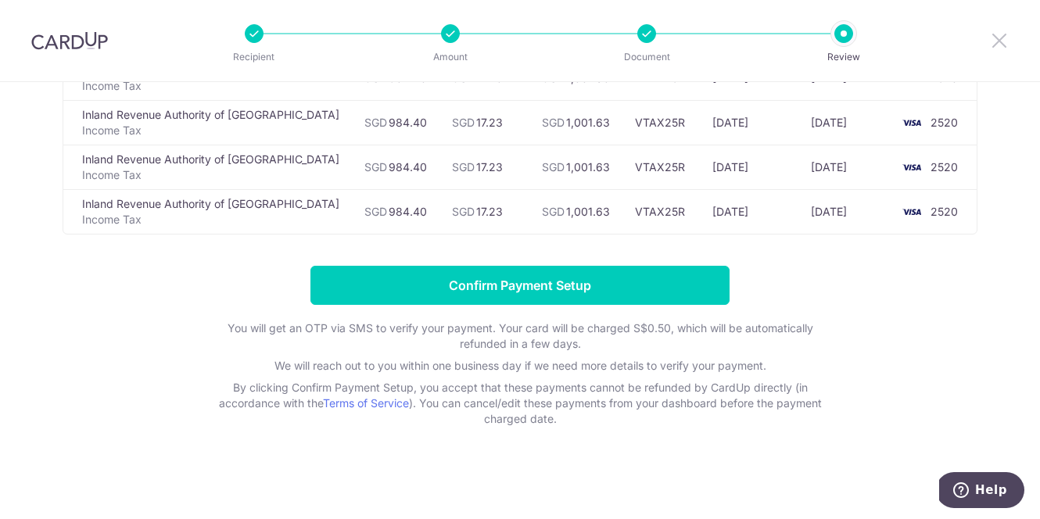
click at [991, 48] on icon at bounding box center [999, 41] width 19 height 20
